Goal: Information Seeking & Learning: Learn about a topic

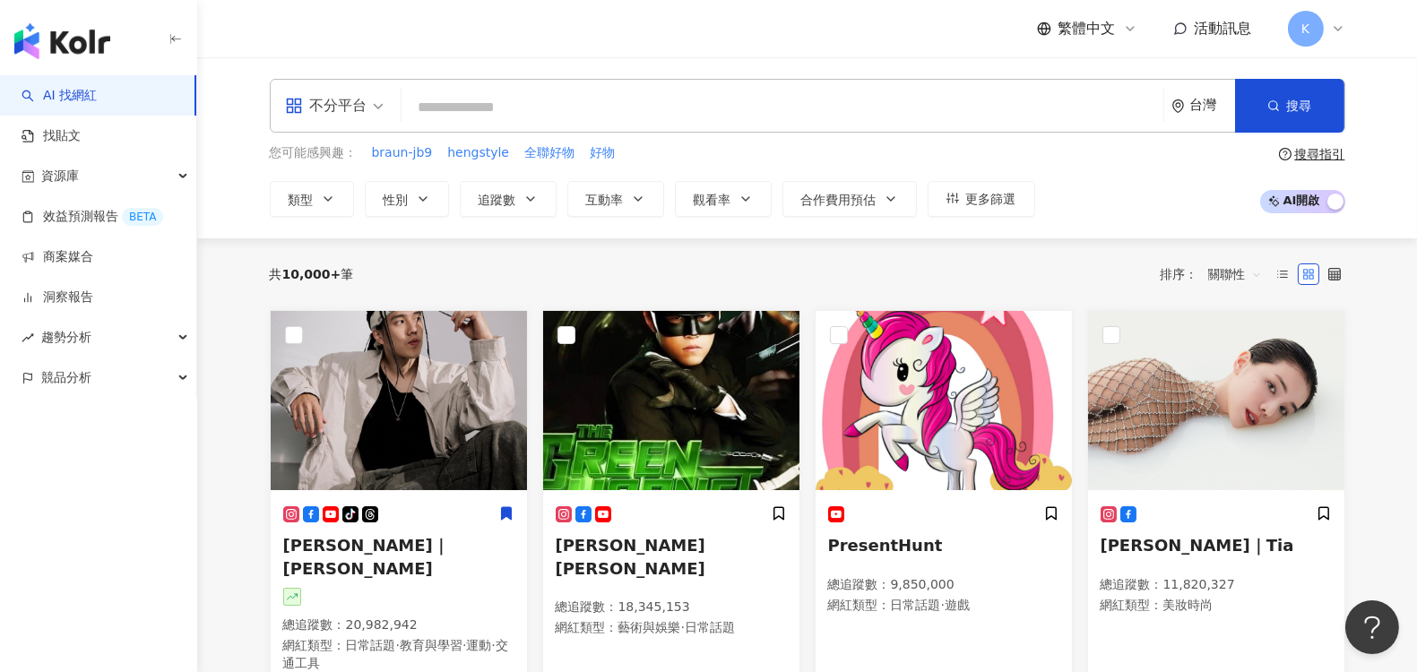
click at [320, 116] on div "不分平台" at bounding box center [326, 105] width 82 height 29
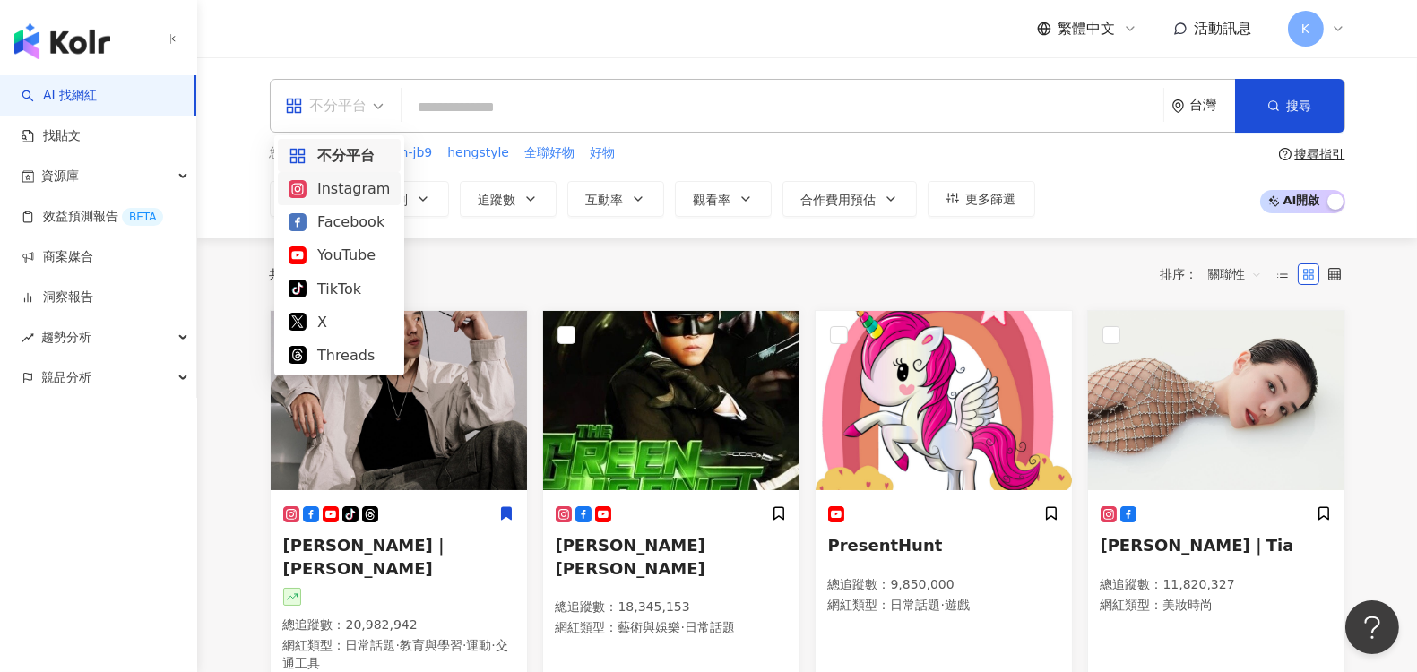
click at [348, 192] on div "Instagram" at bounding box center [339, 188] width 101 height 22
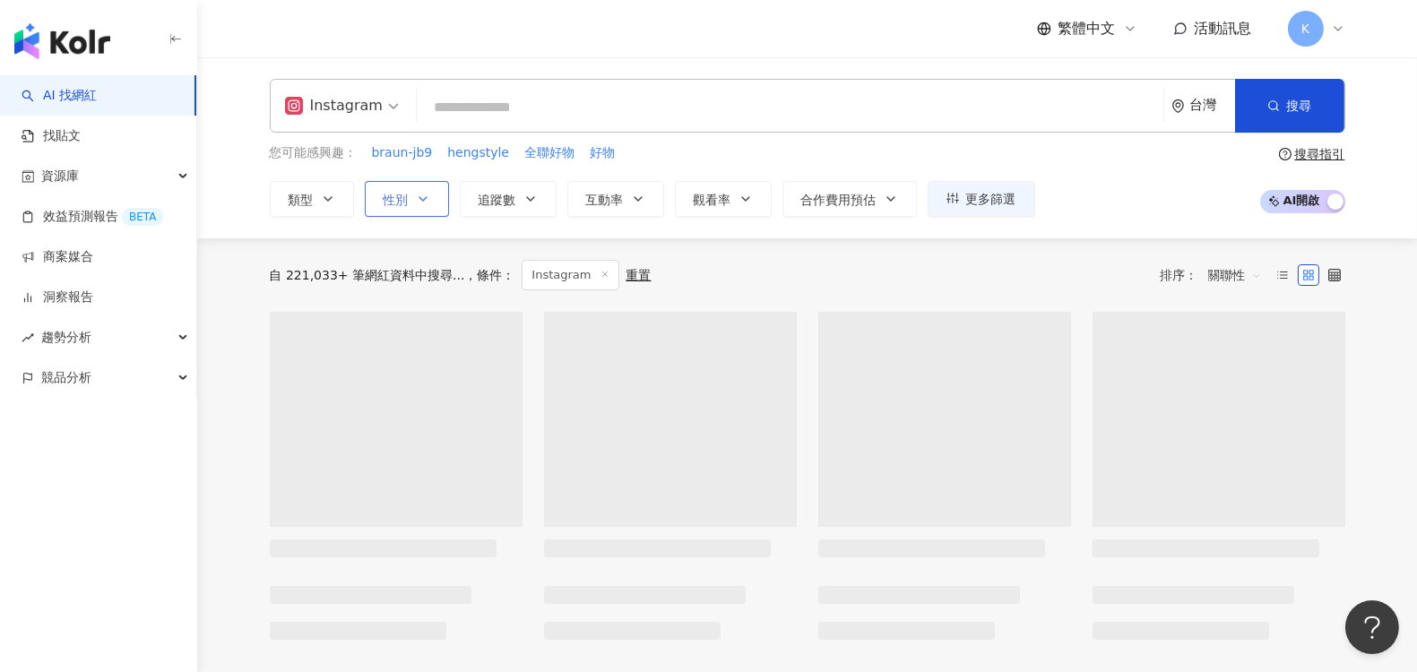
click at [436, 193] on button "性別" at bounding box center [407, 199] width 84 height 36
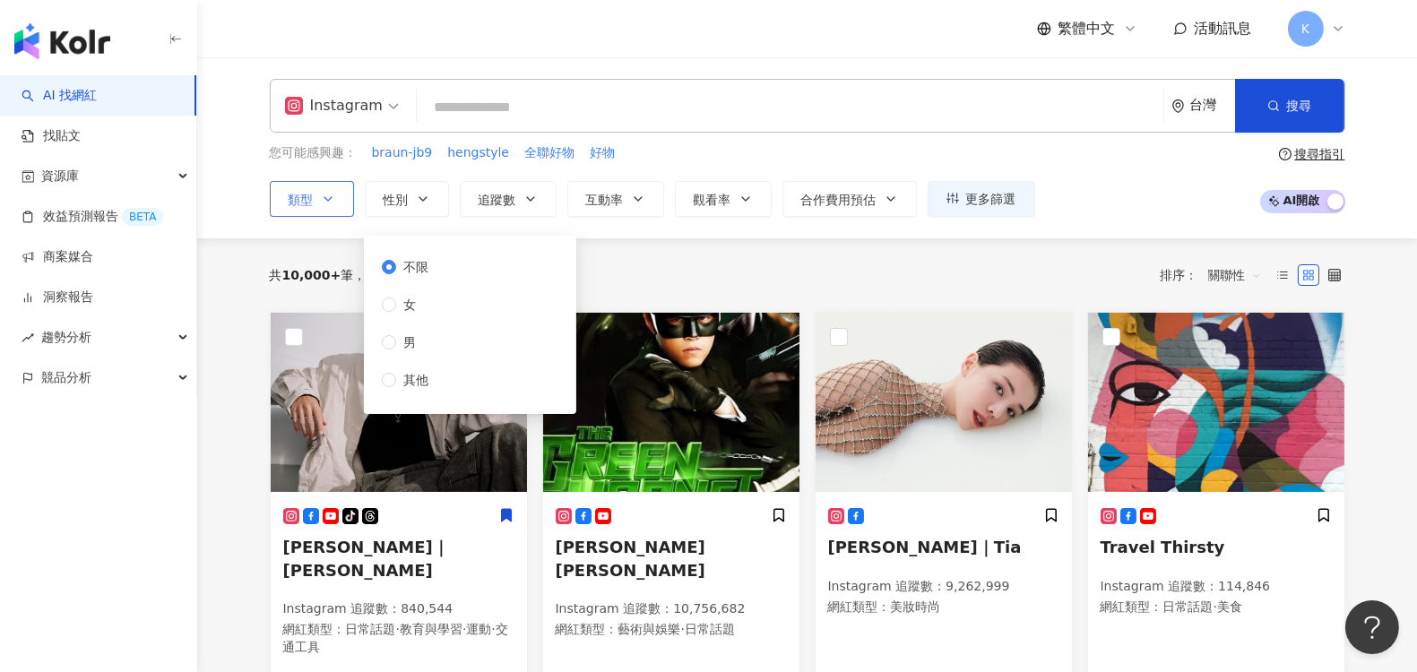
click at [325, 194] on icon "button" at bounding box center [328, 199] width 14 height 14
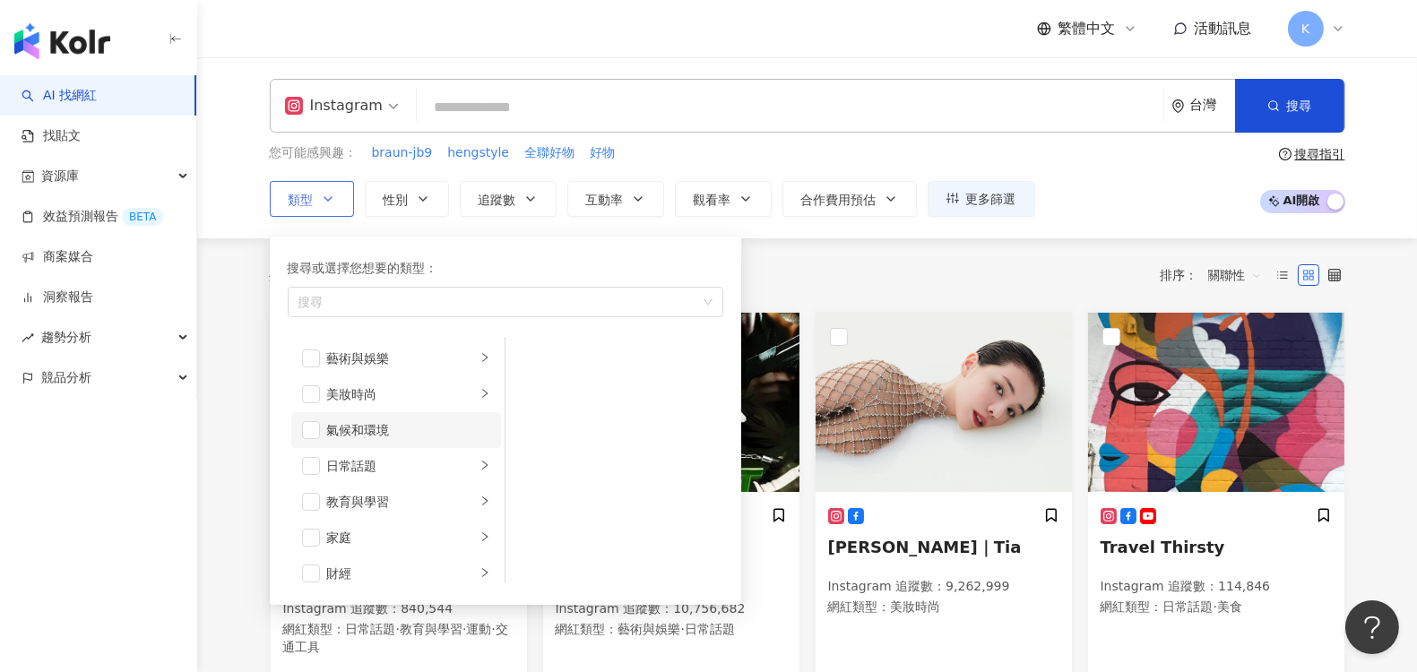
scroll to position [199, 0]
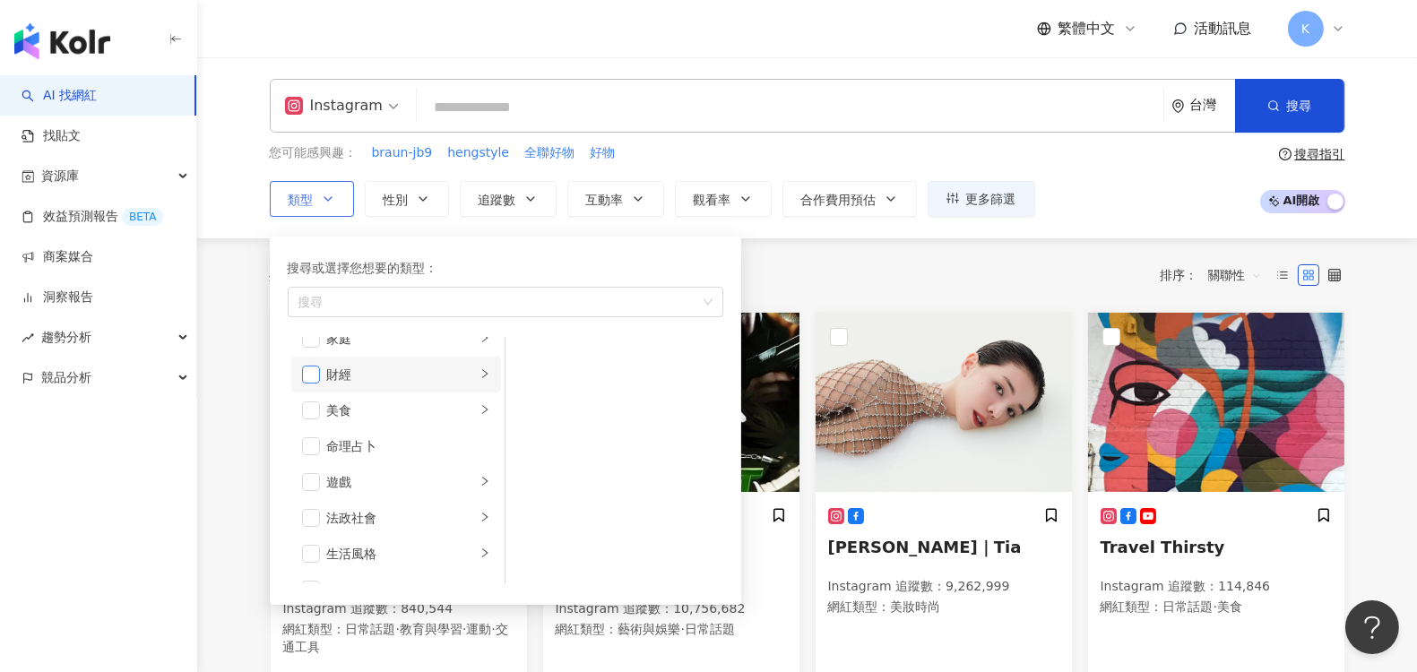
click at [306, 378] on span "button" at bounding box center [311, 375] width 18 height 18
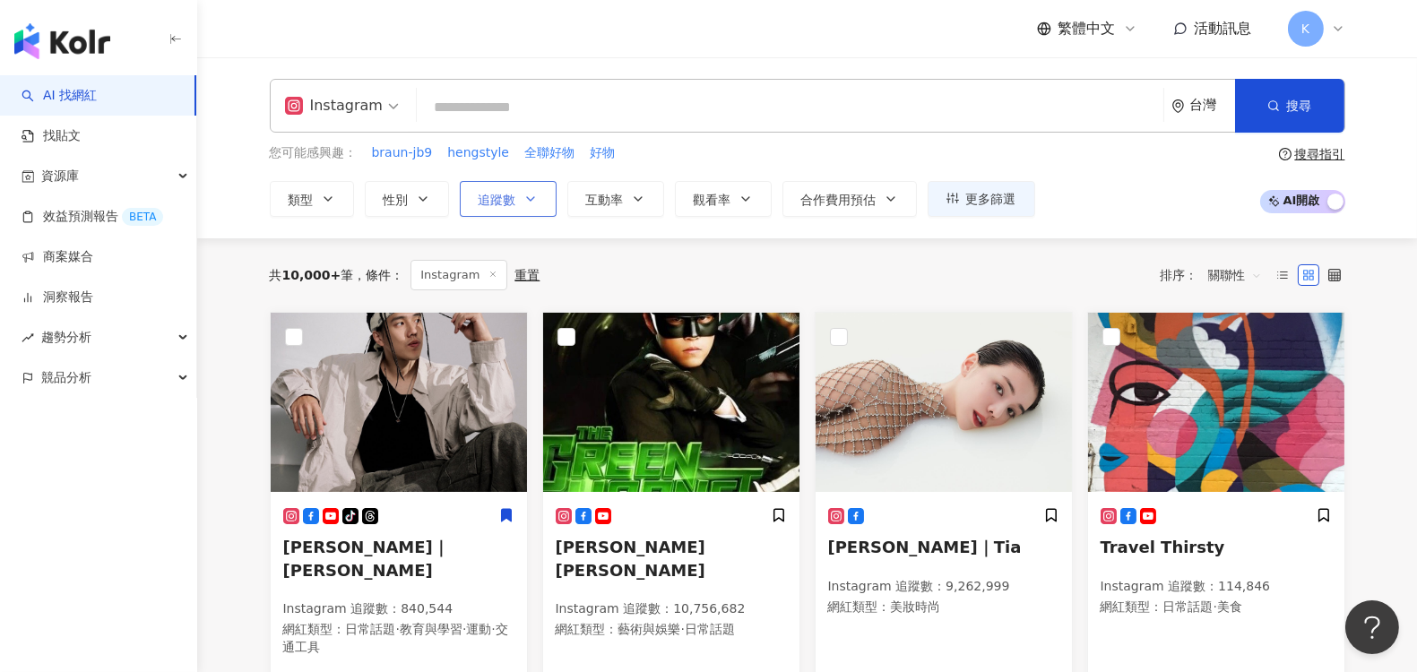
click at [525, 200] on icon "button" at bounding box center [530, 199] width 14 height 14
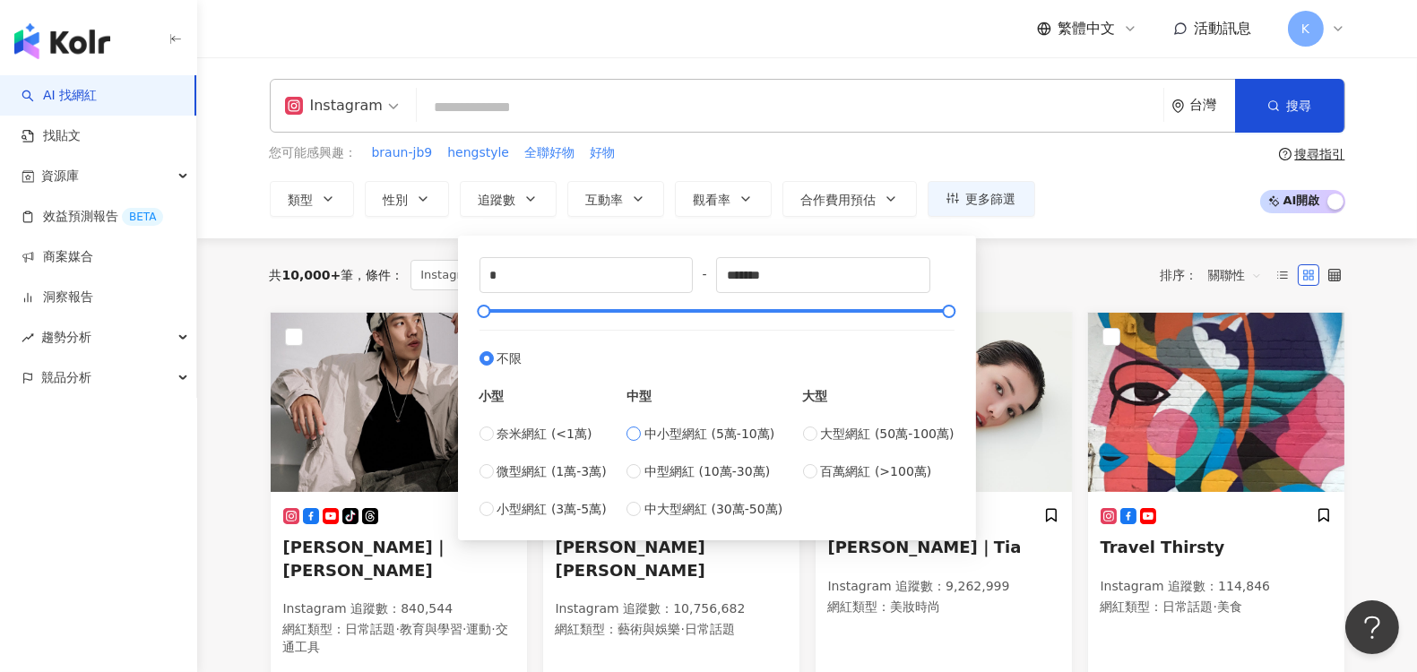
type input "*****"
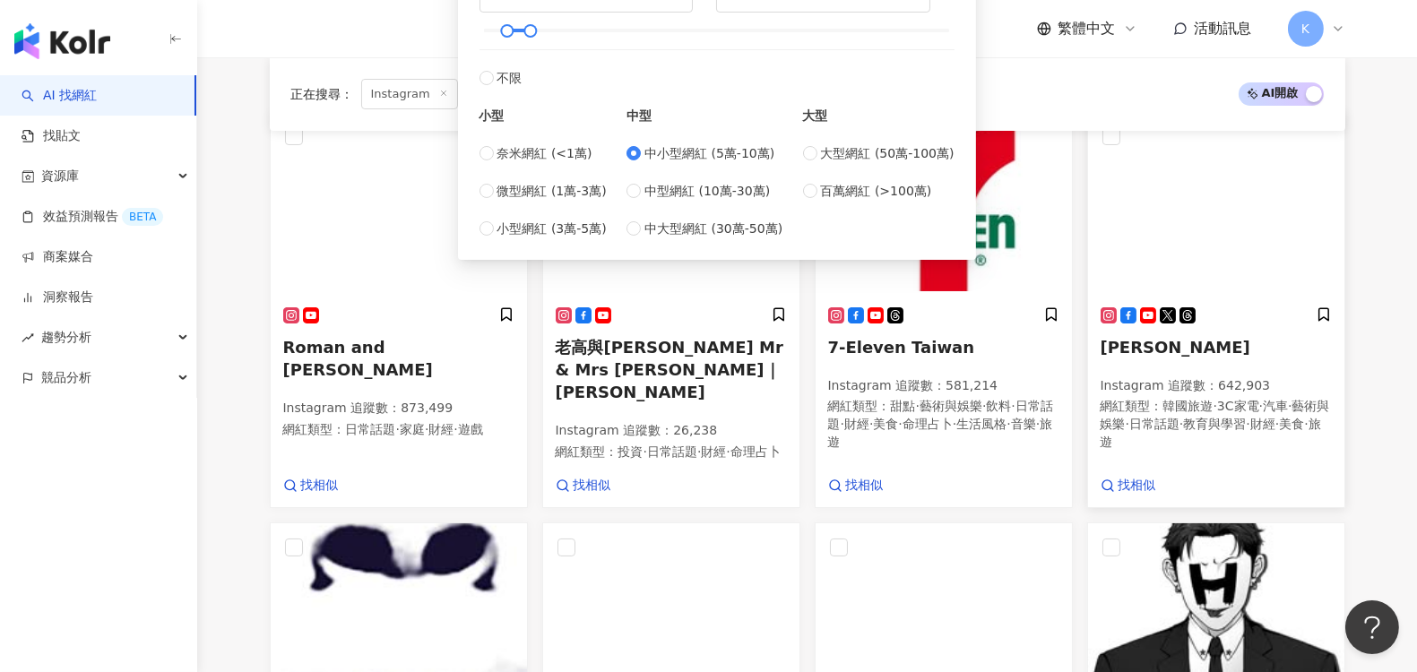
scroll to position [298, 0]
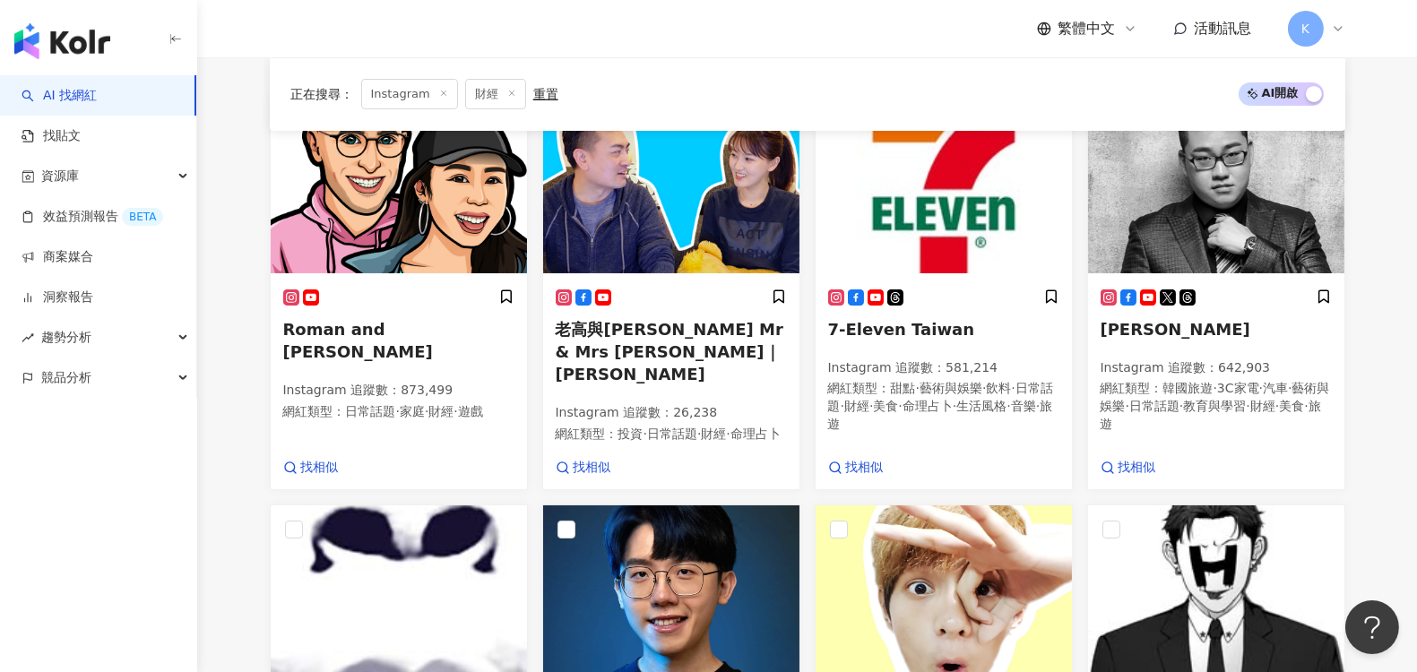
click at [1396, 305] on main "Instagram 台灣 搜尋 您可能感興趣： braun-jb9 hengstyle 全聯好物 好物 類型 性別 追蹤數 互動率 觀看率 合作費用預估 更多…" at bounding box center [807, 642] width 1220 height 1766
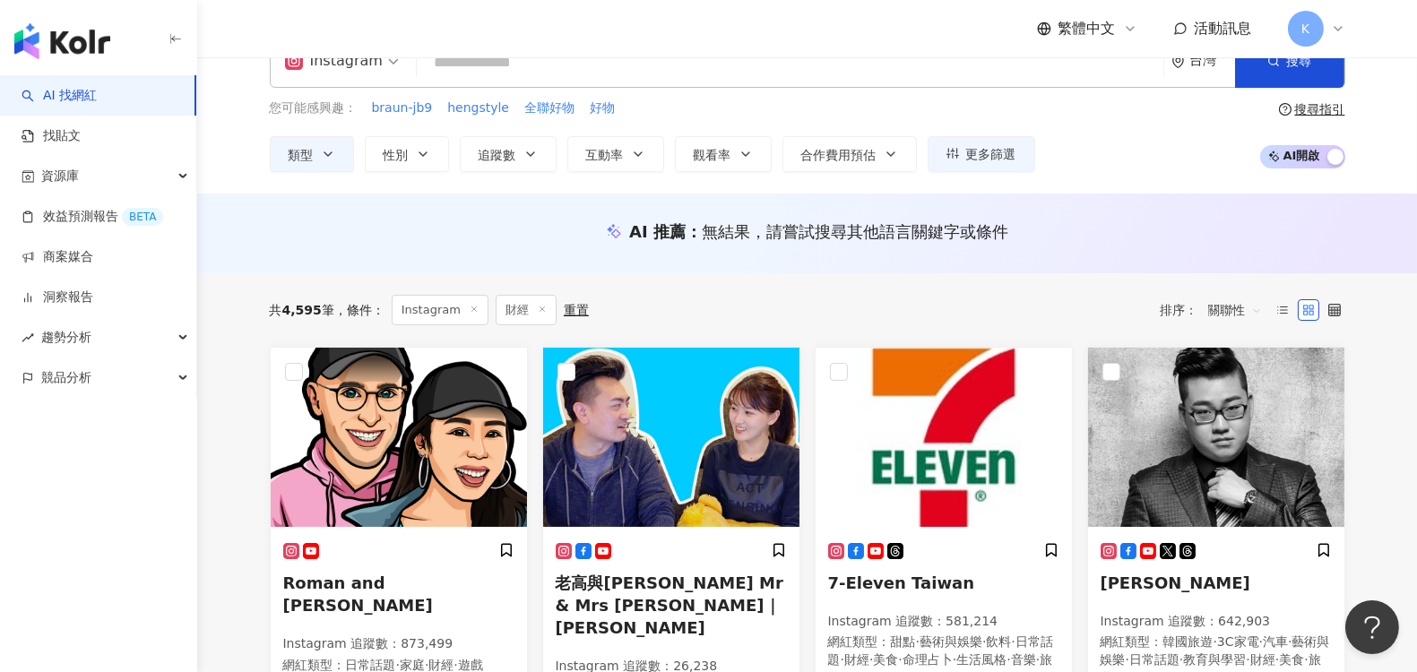
scroll to position [0, 0]
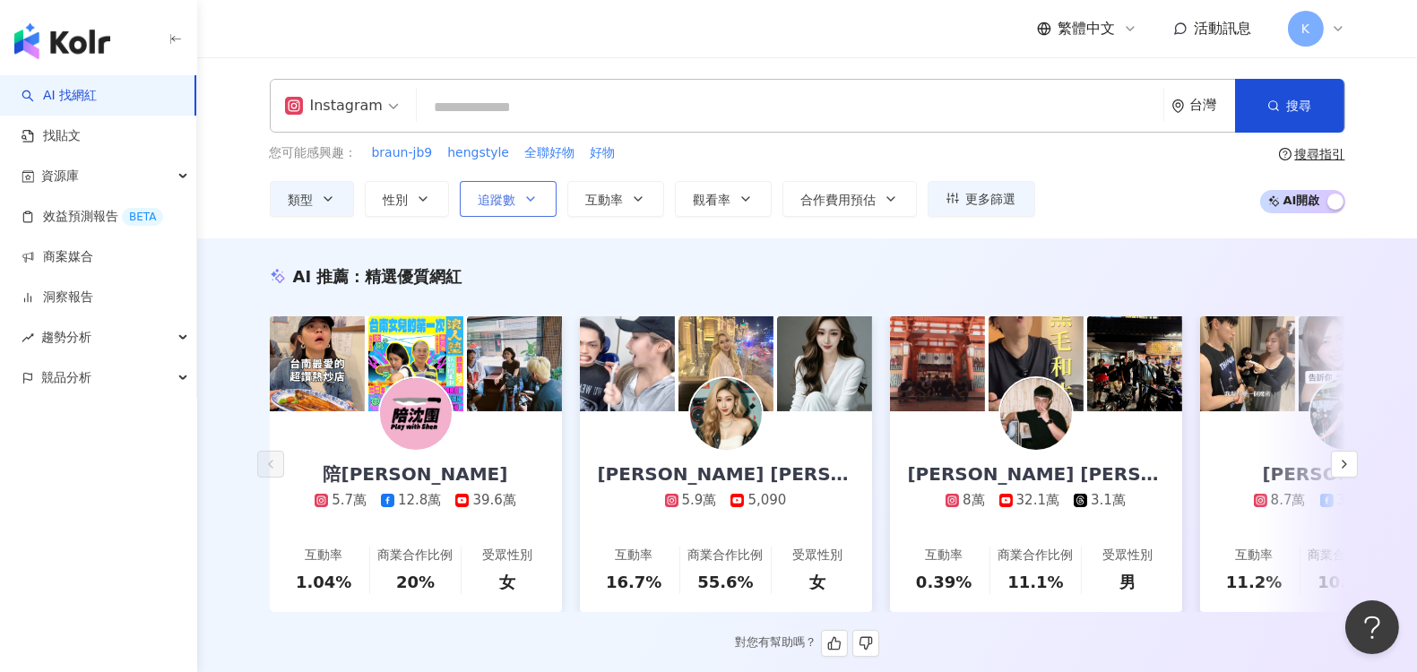
click at [532, 203] on icon "button" at bounding box center [530, 199] width 14 height 14
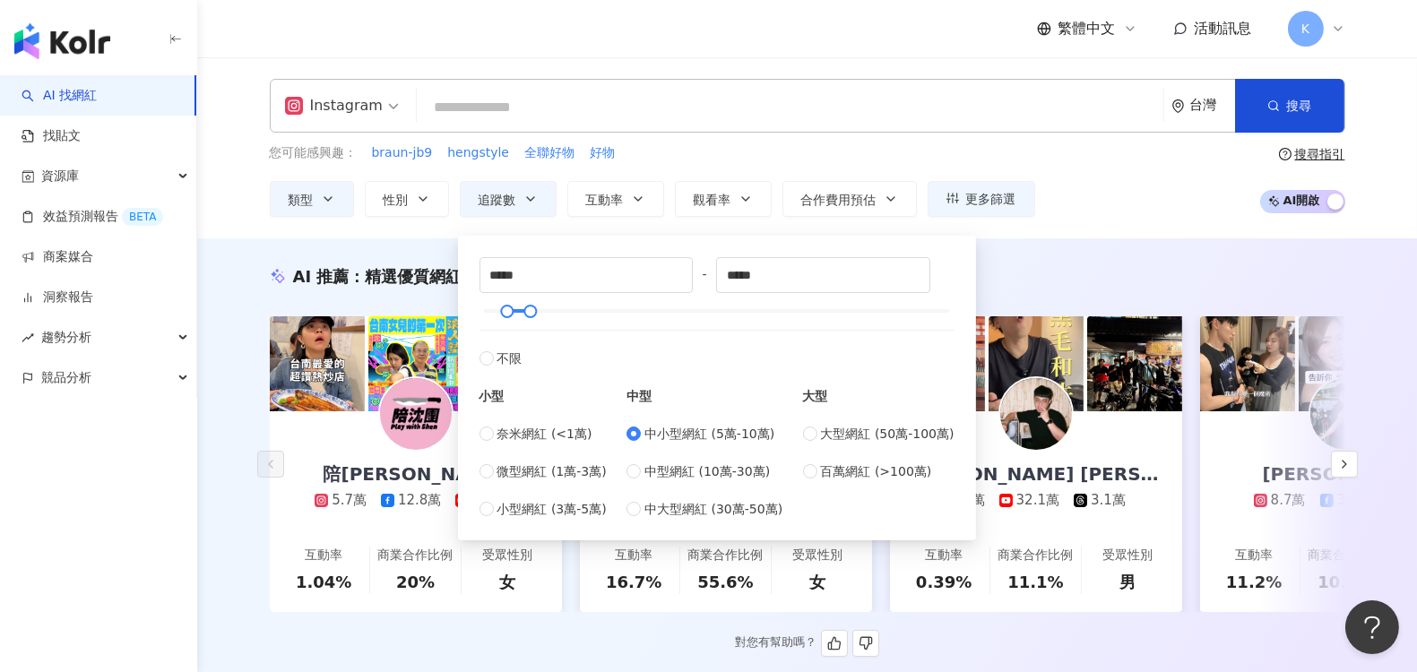
click at [844, 166] on div "您可能感興趣： braun-jb9 hengstyle 全聯好物 好物 類型 性別 追蹤數 互動率 觀看率 合作費用預估 更多篩選 不限 女 男 其他 ***…" at bounding box center [652, 179] width 765 height 73
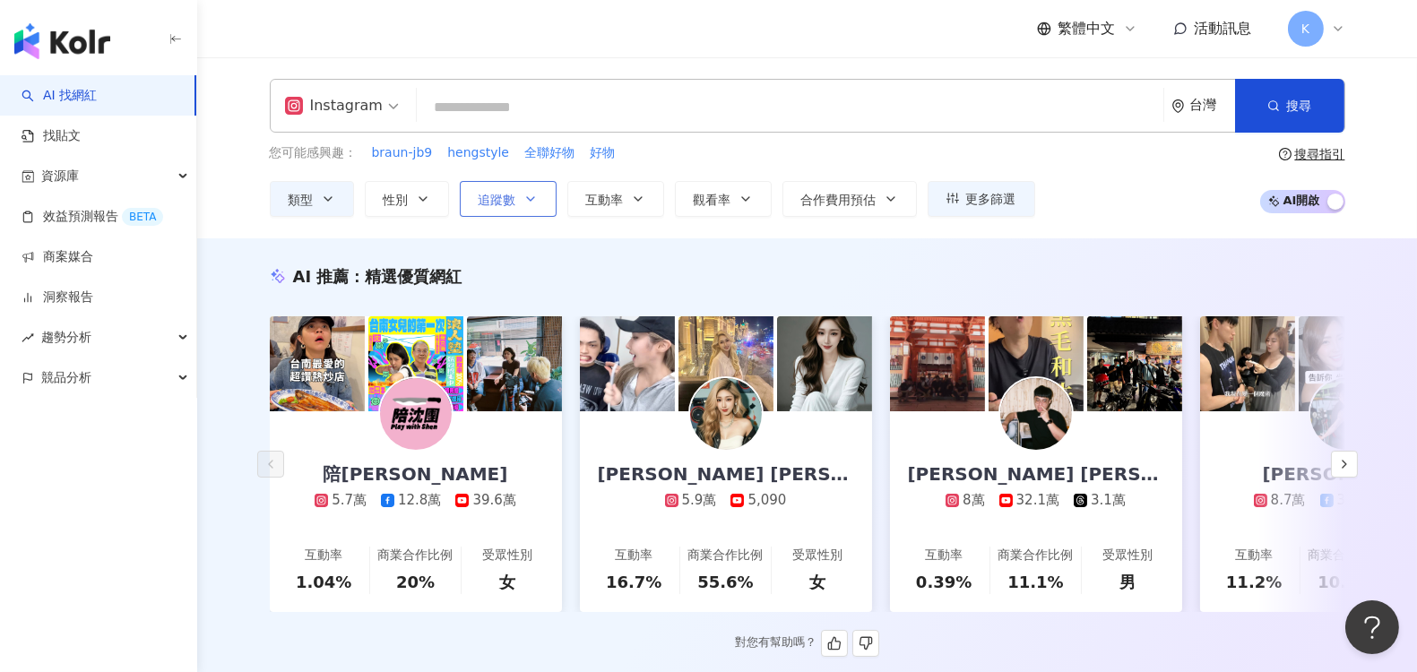
click at [497, 199] on span "追蹤數" at bounding box center [497, 200] width 38 height 14
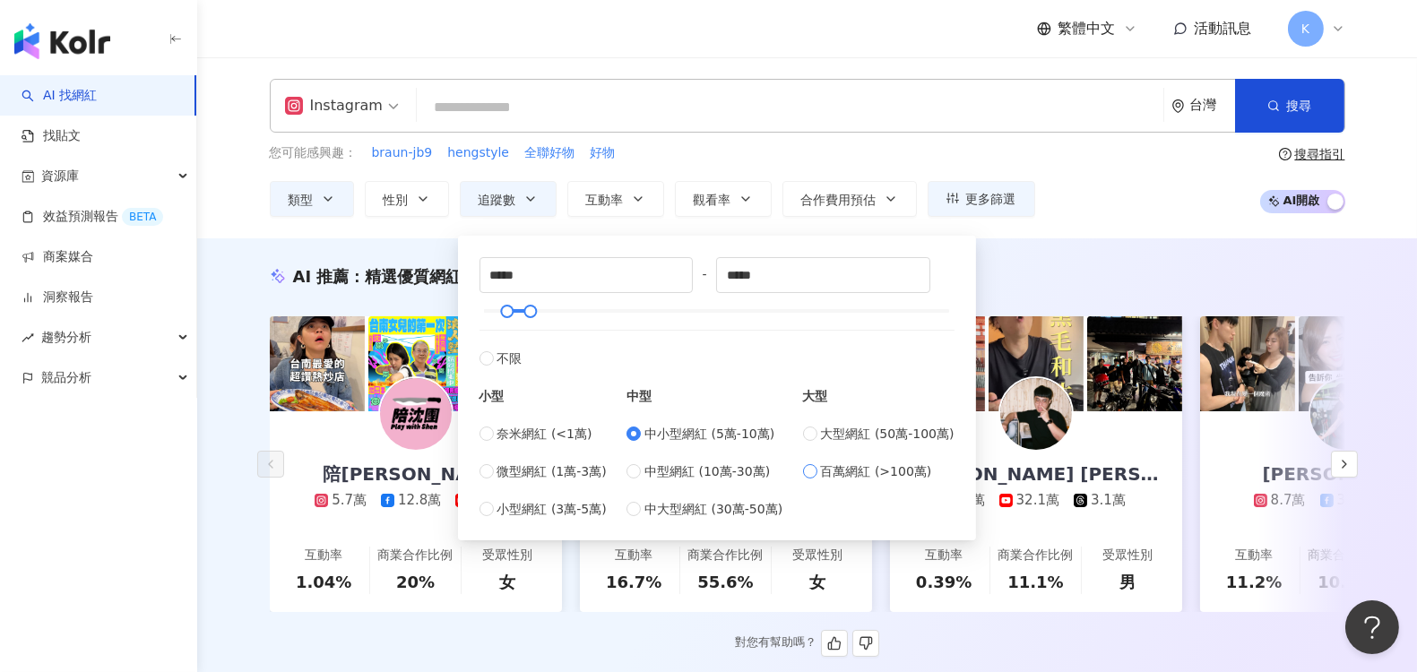
type input "*******"
type input "*********"
click at [1103, 271] on div "AI 推薦 ： 精選優質網紅" at bounding box center [807, 276] width 1075 height 22
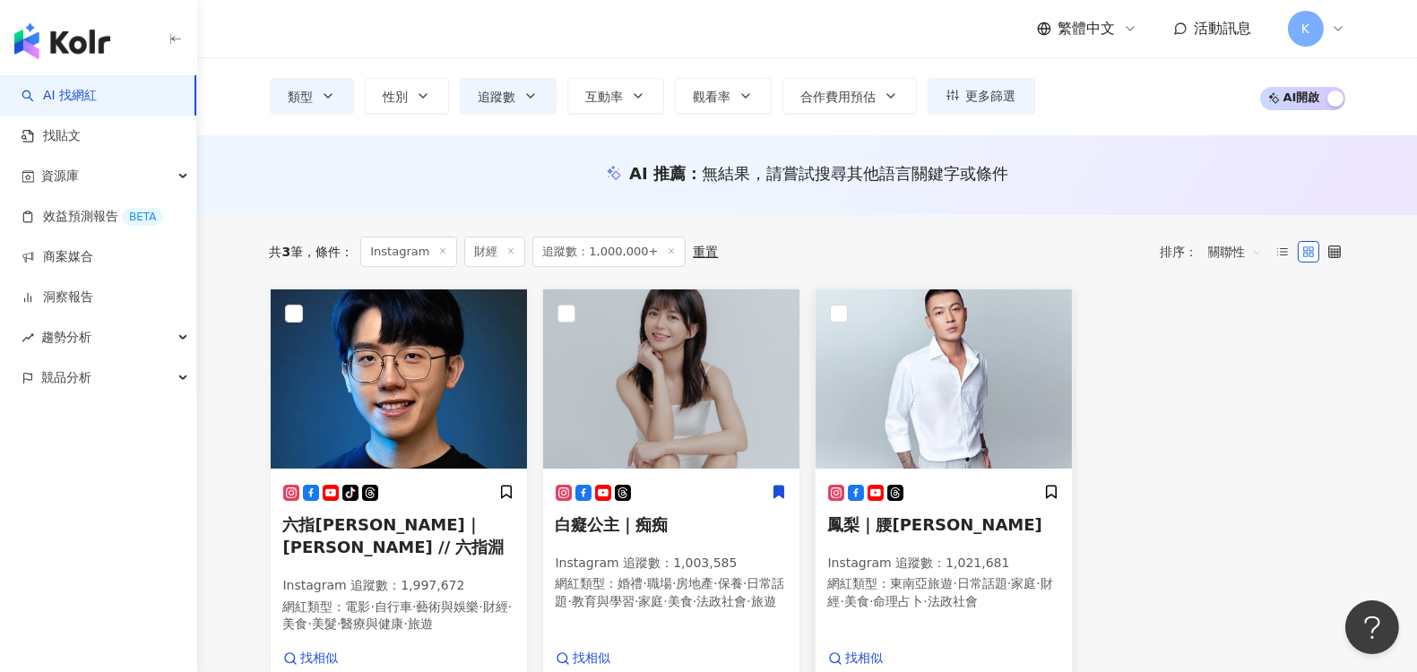
scroll to position [199, 0]
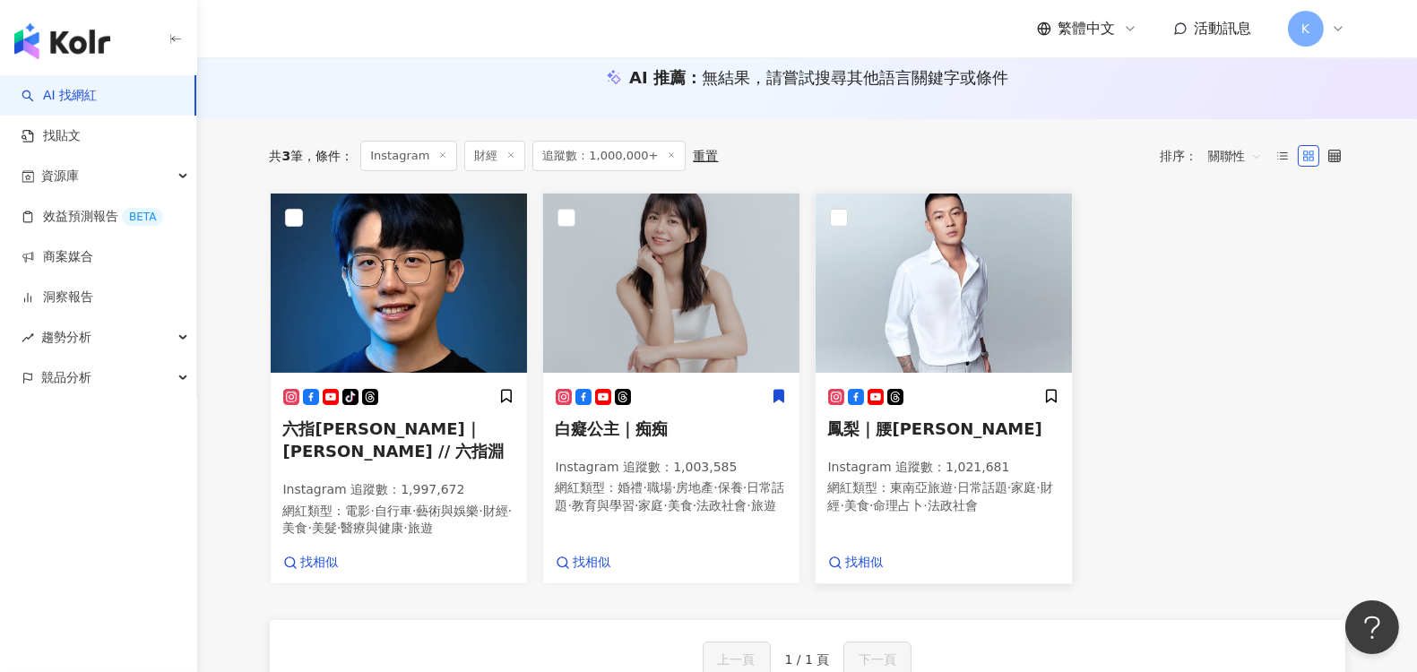
click at [907, 309] on img at bounding box center [943, 283] width 256 height 179
click at [626, 431] on span "白癡公主｜痴痴" at bounding box center [612, 428] width 113 height 19
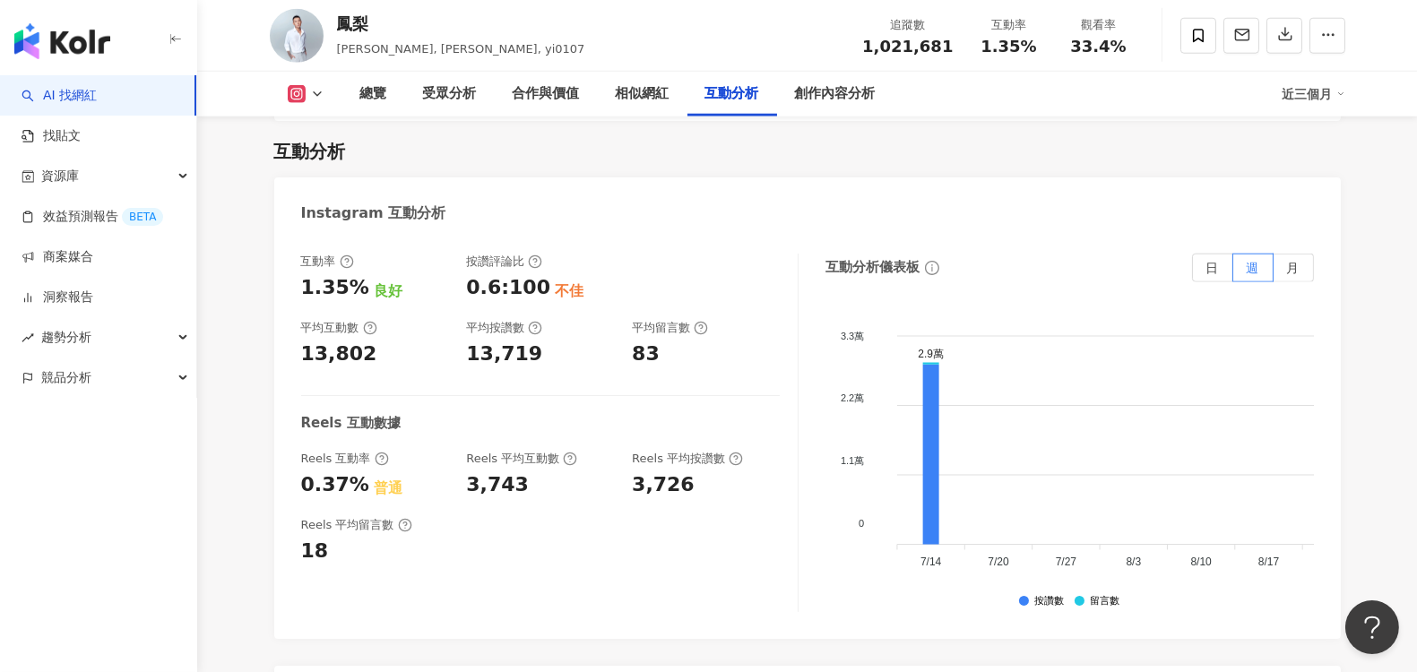
scroll to position [3584, 0]
click at [1287, 36] on icon "button" at bounding box center [1285, 35] width 13 height 13
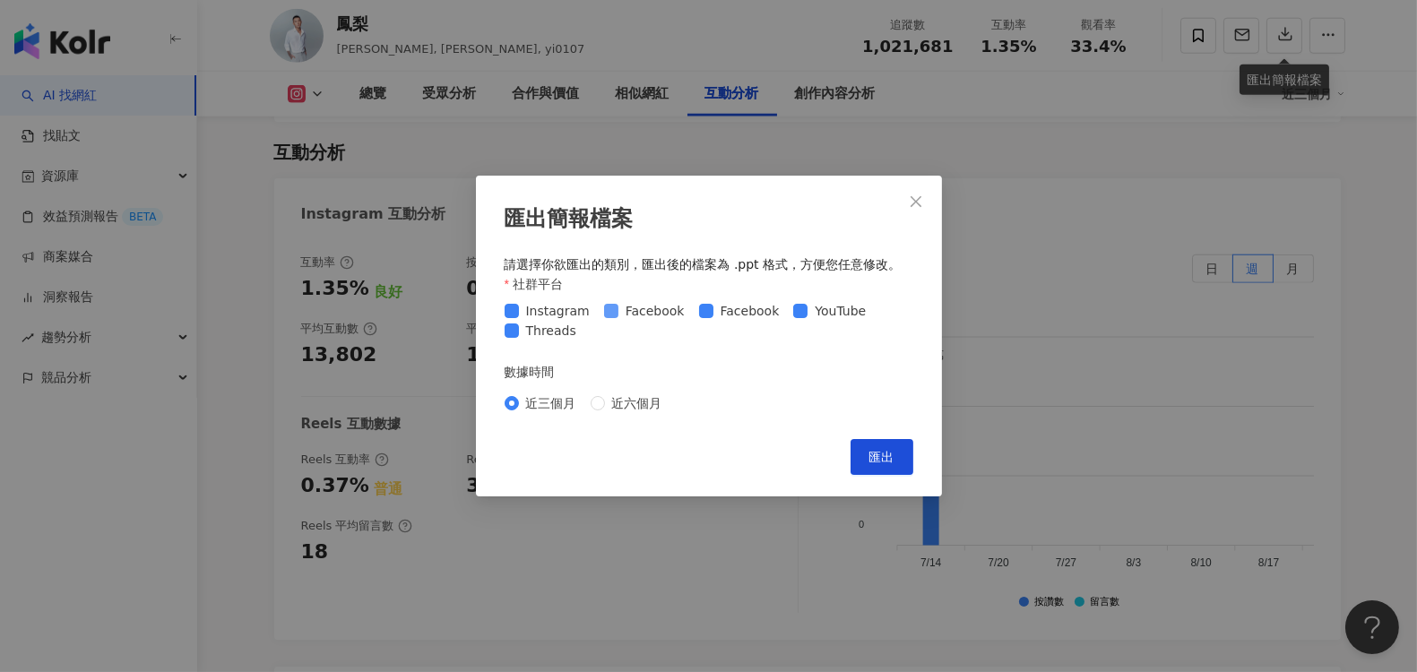
drag, startPoint x: 617, startPoint y: 314, endPoint x: 647, endPoint y: 315, distance: 29.6
click at [618, 314] on span "Facebook" at bounding box center [654, 311] width 73 height 20
click at [612, 309] on span at bounding box center [611, 311] width 14 height 14
click at [517, 334] on span at bounding box center [511, 330] width 14 height 14
click at [881, 451] on span "匯出" at bounding box center [881, 457] width 25 height 14
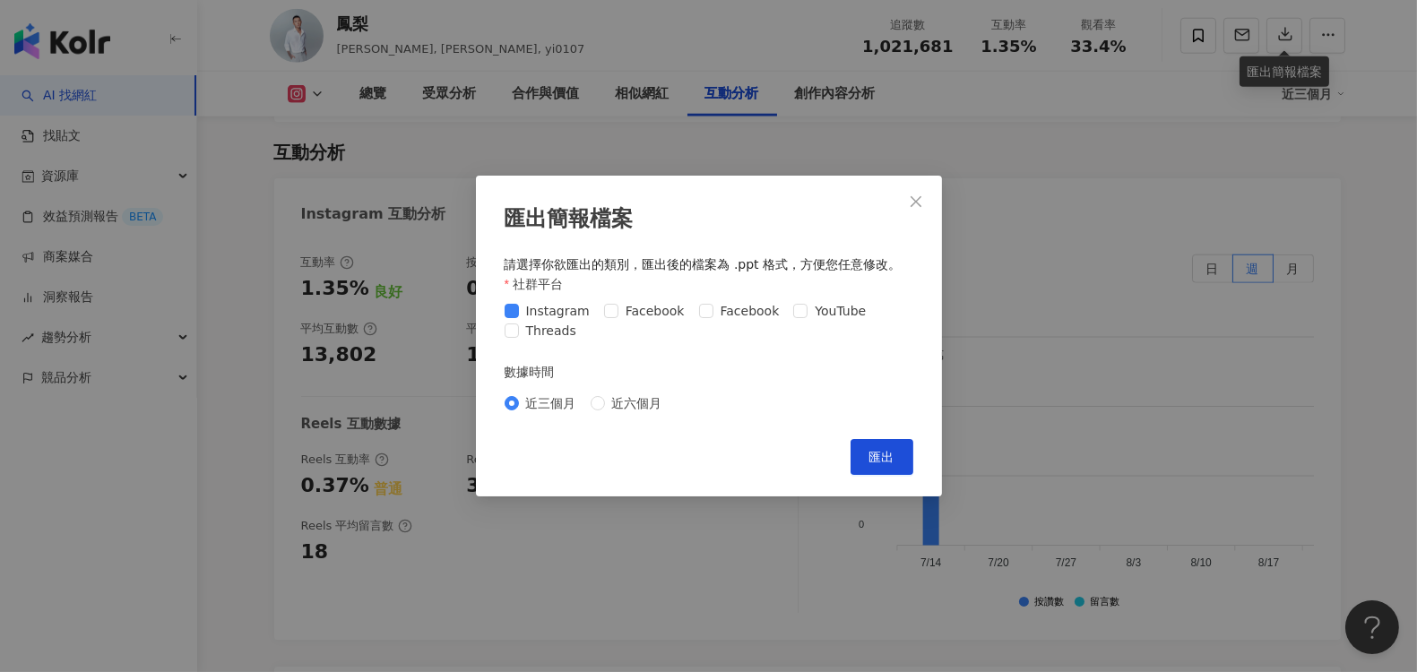
scroll to position [3384, 0]
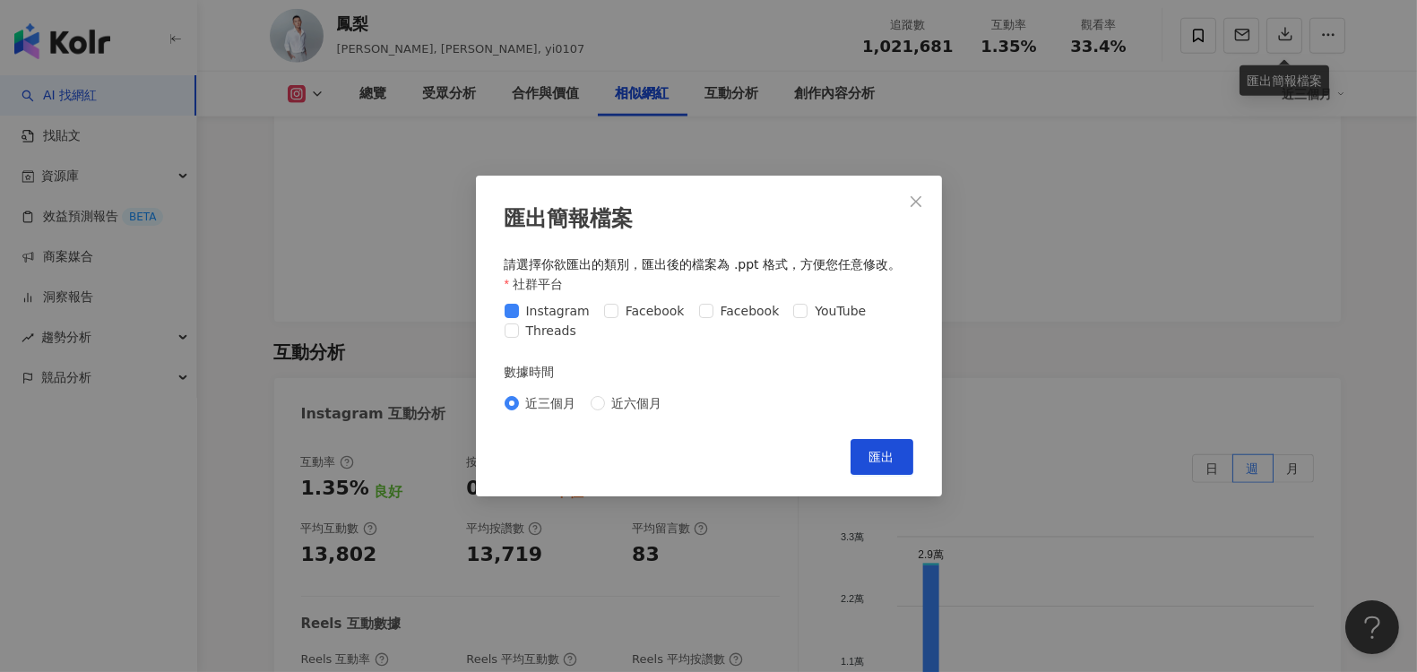
click at [1060, 221] on div "匯出簡報檔案 請選擇你欲匯出的類別，匯出後的檔案為 .ppt 格式，方便您任意修改。 社群平台 Instagram Facebook Facebook You…" at bounding box center [708, 336] width 1417 height 672
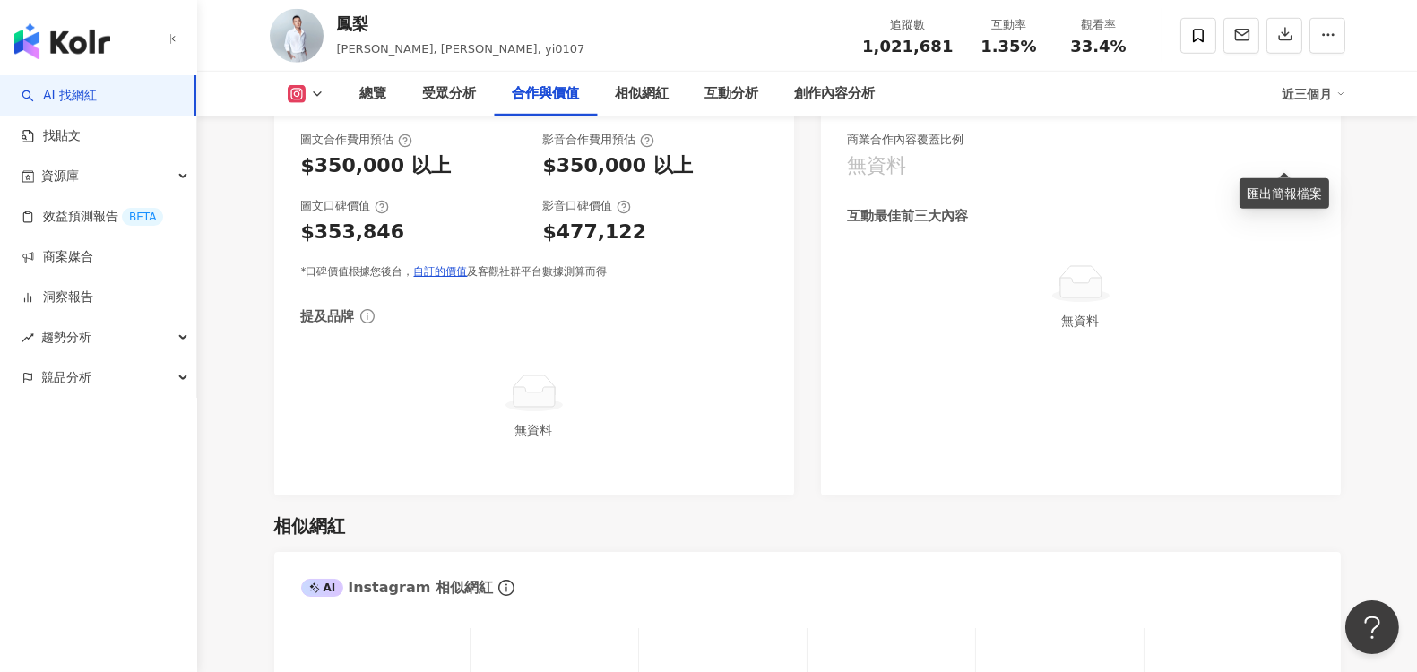
scroll to position [2788, 0]
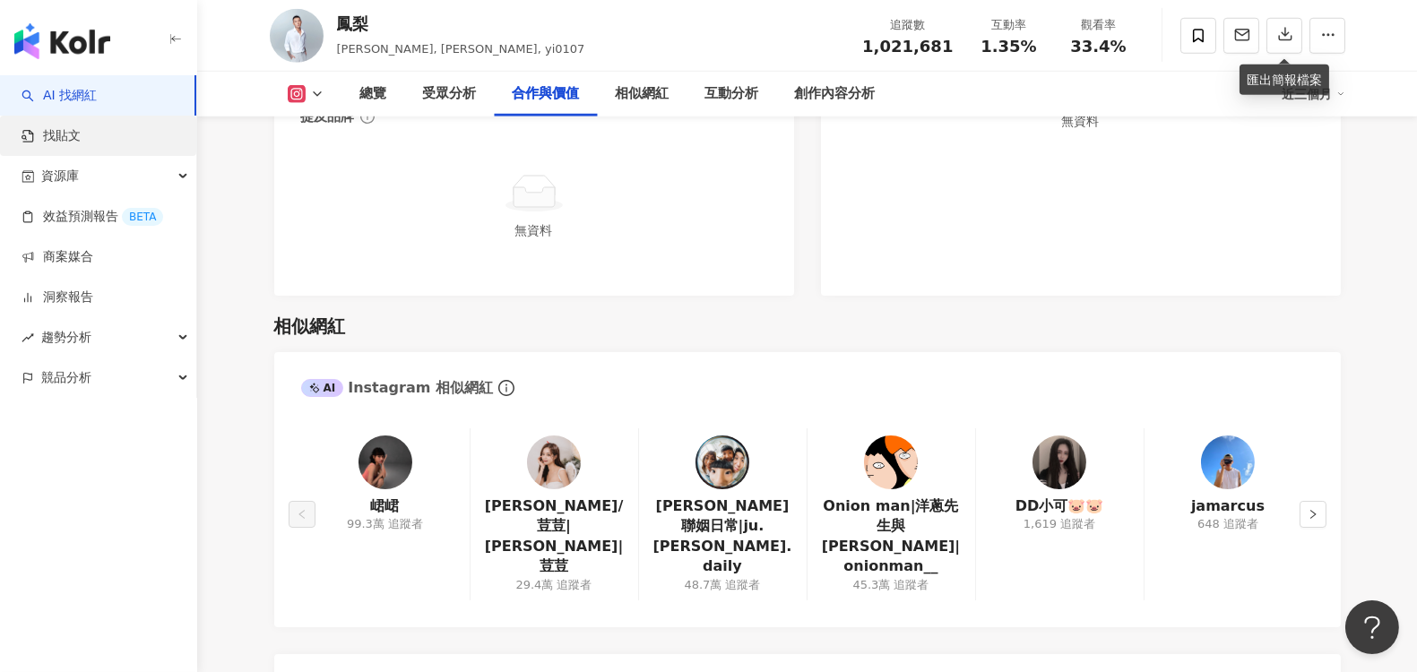
click at [47, 137] on link "找貼文" at bounding box center [51, 136] width 59 height 18
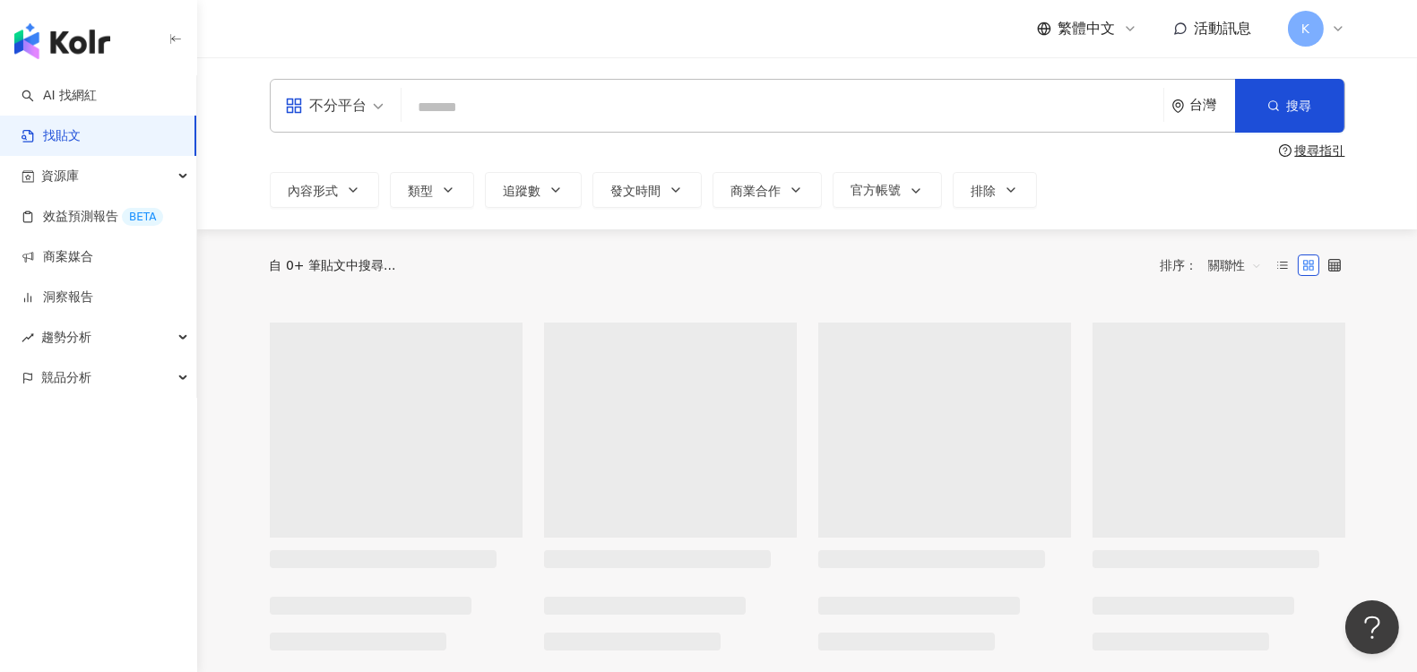
click at [522, 101] on input "search" at bounding box center [782, 107] width 747 height 39
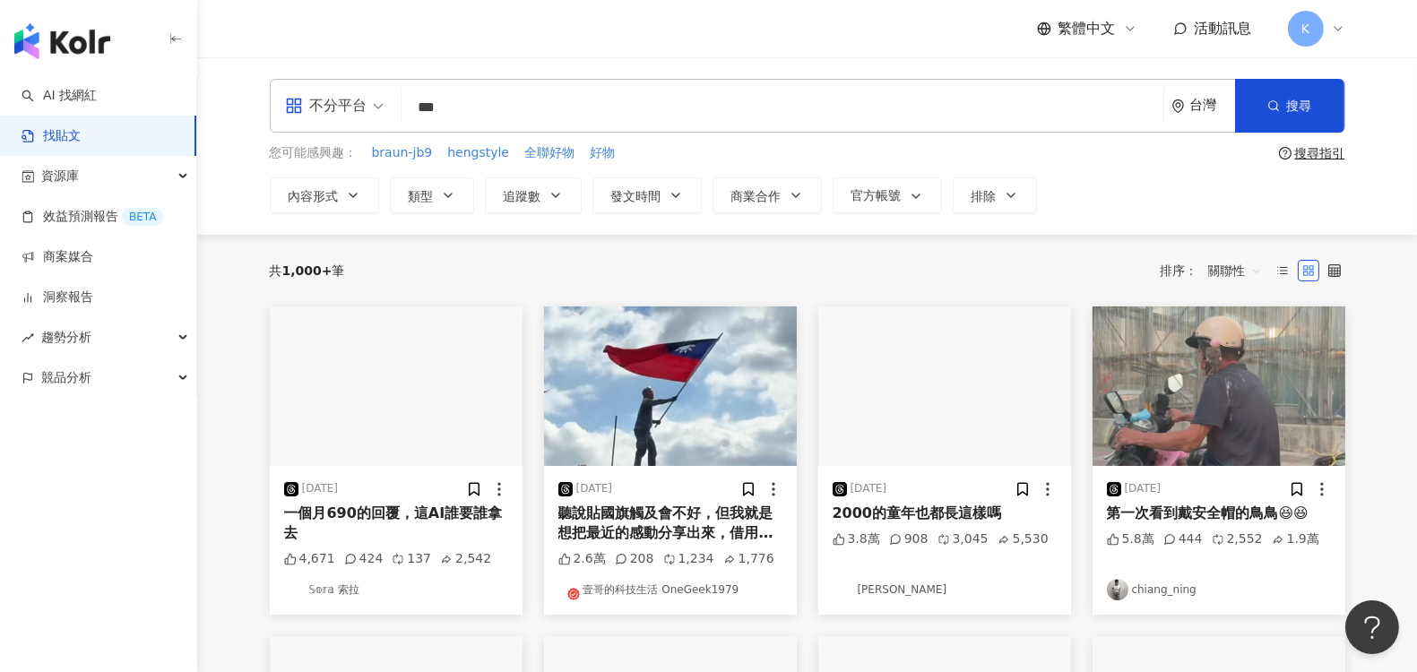
type input "*"
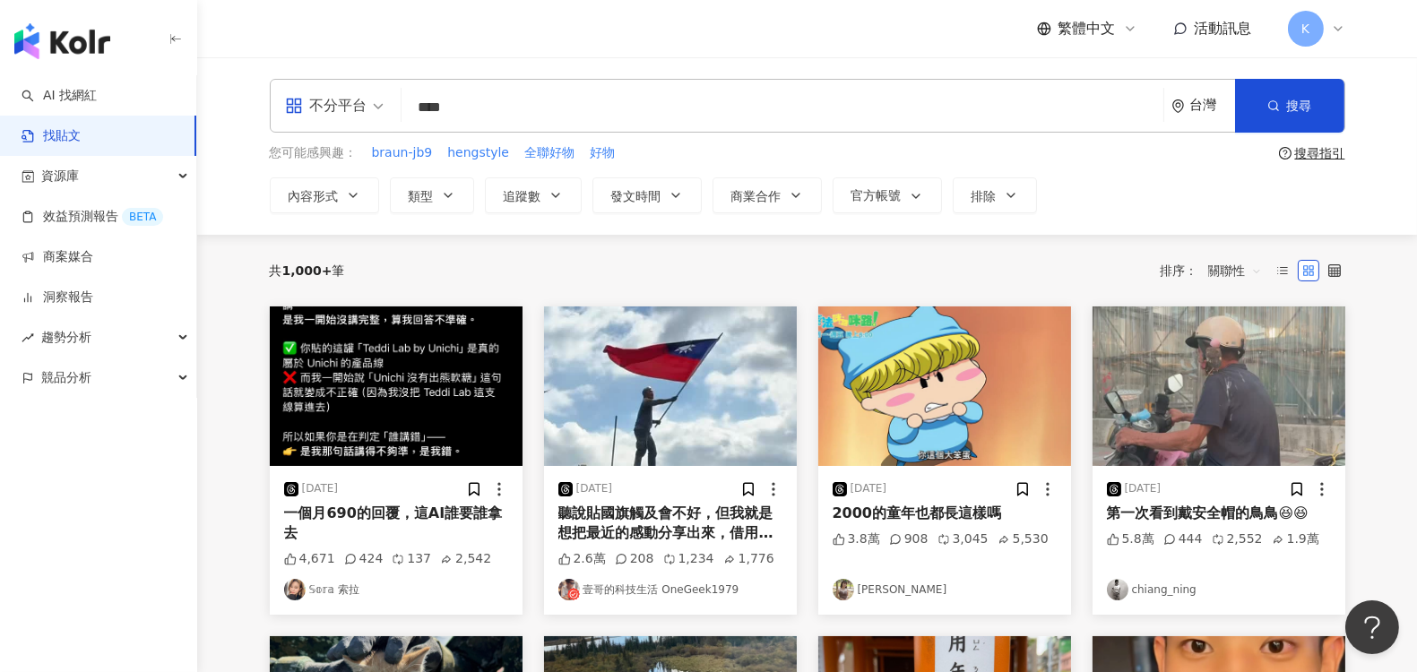
type input "****"
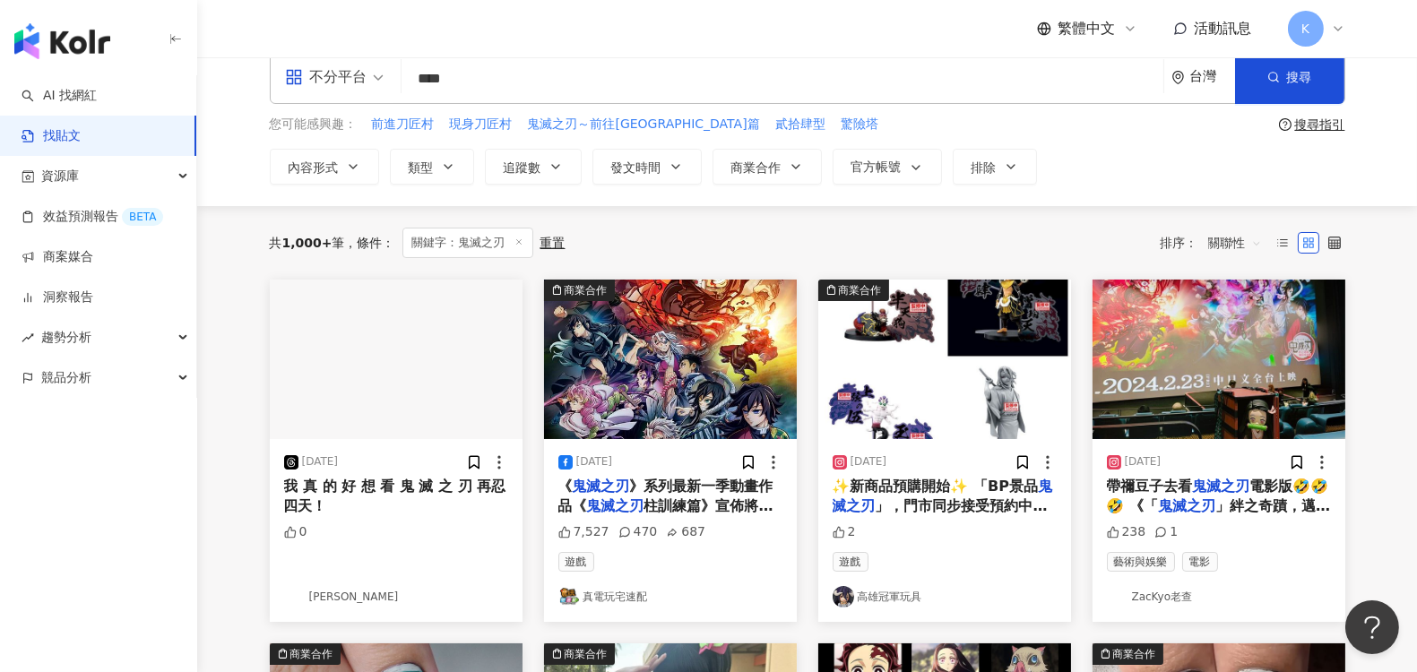
scroll to position [99, 0]
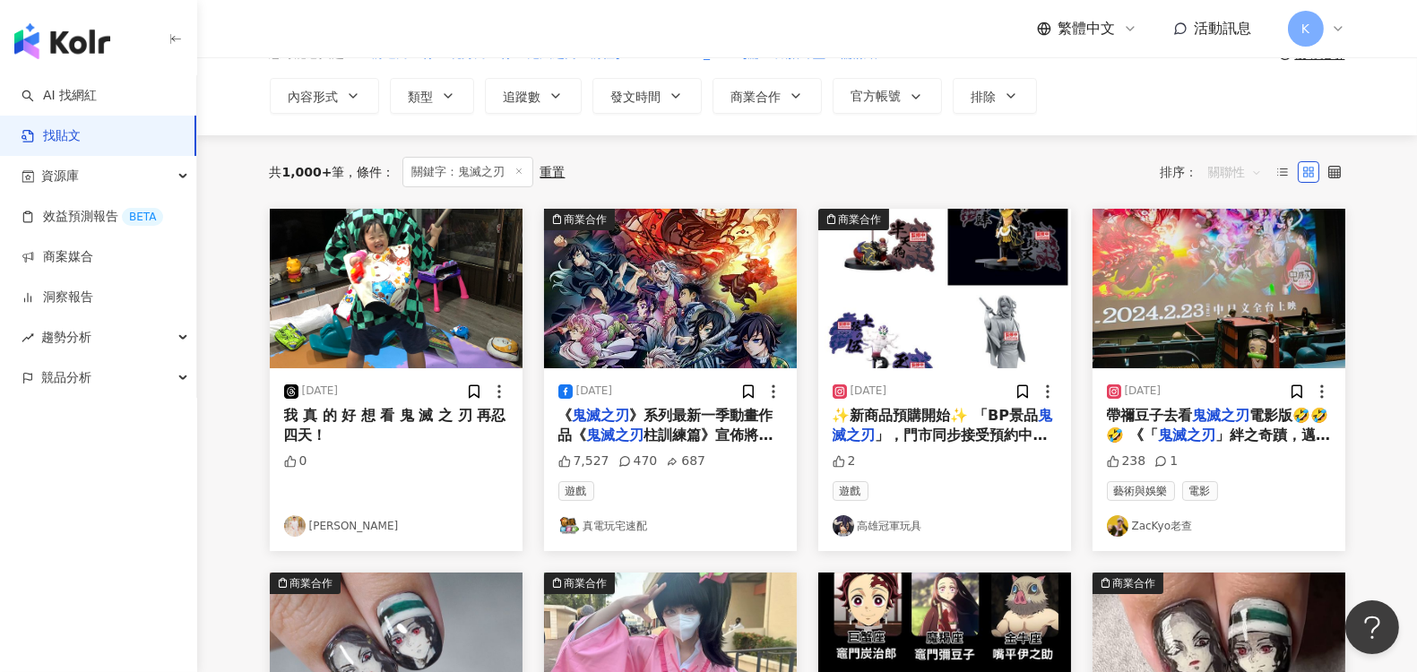
click at [1253, 175] on span "關聯性" at bounding box center [1235, 172] width 54 height 29
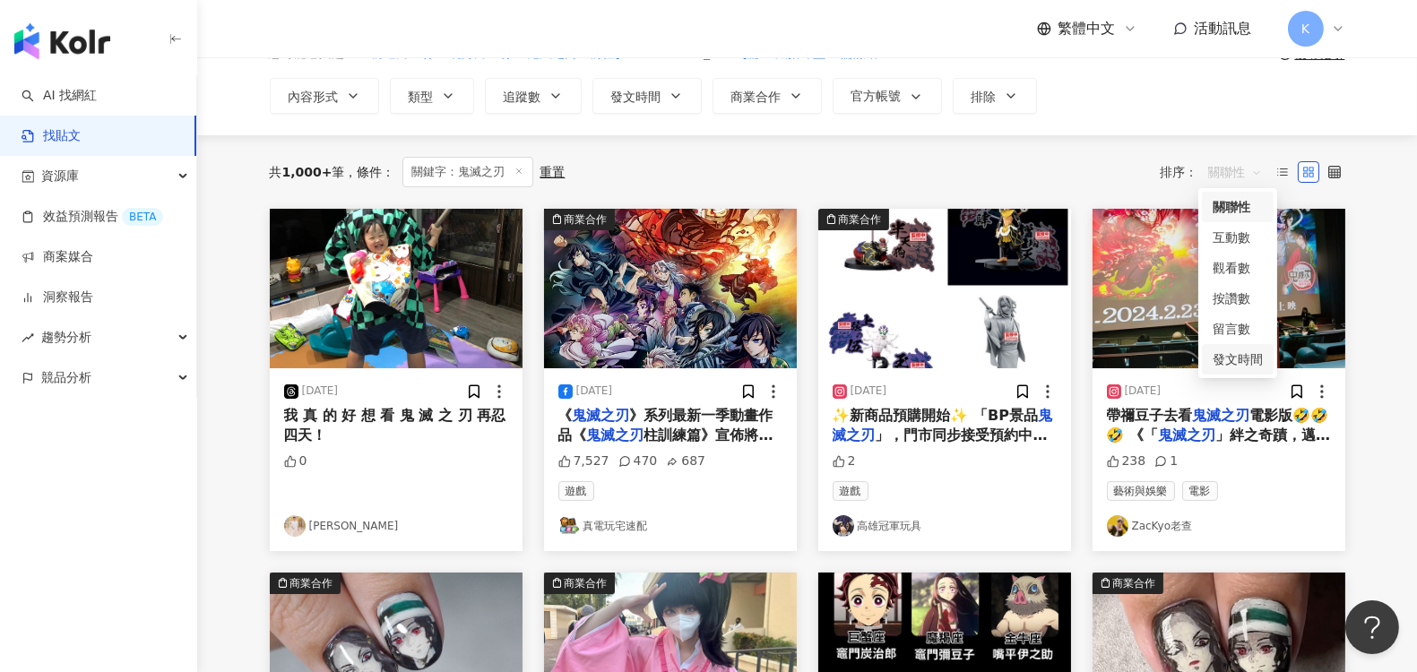
click at [1220, 358] on div "發文時間" at bounding box center [1237, 359] width 50 height 20
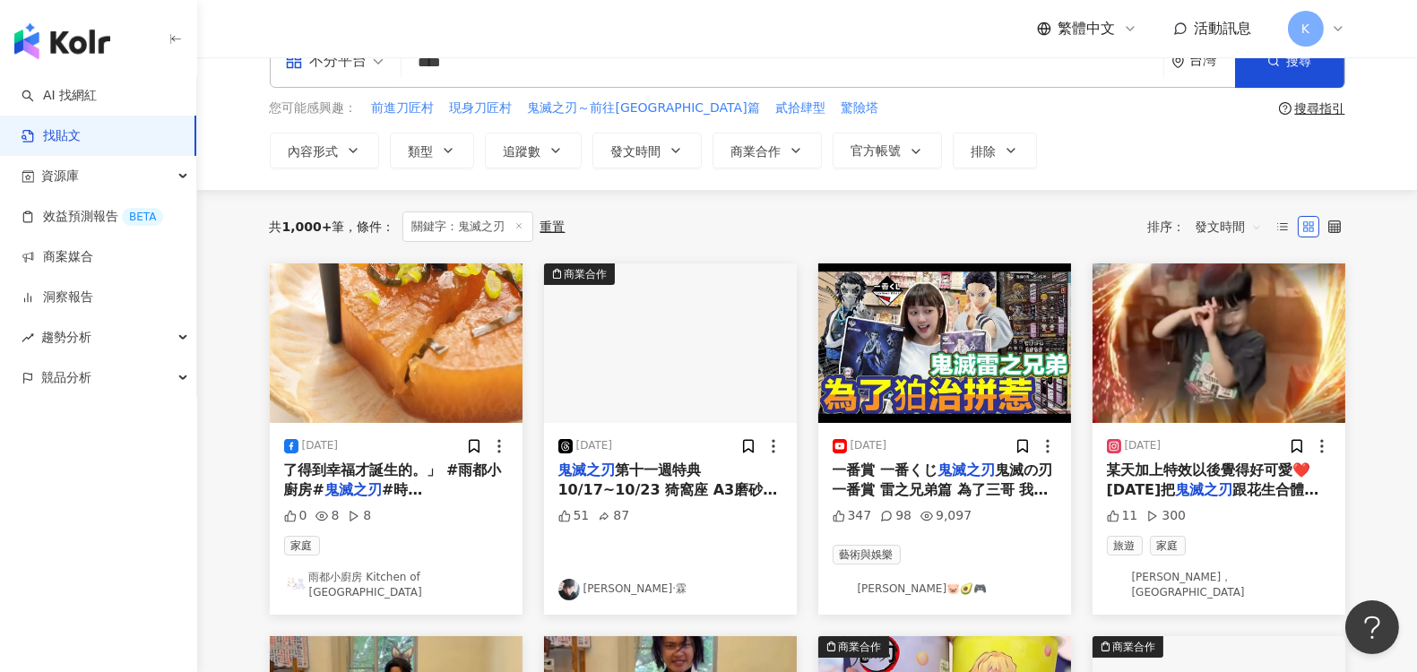
scroll to position [99, 0]
